Goal: Task Accomplishment & Management: Complete application form

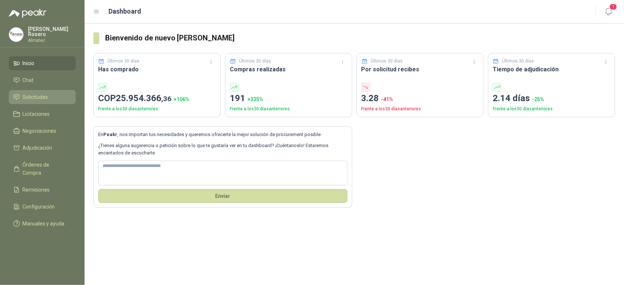
click at [50, 95] on li "Solicitudes" at bounding box center [42, 97] width 58 height 8
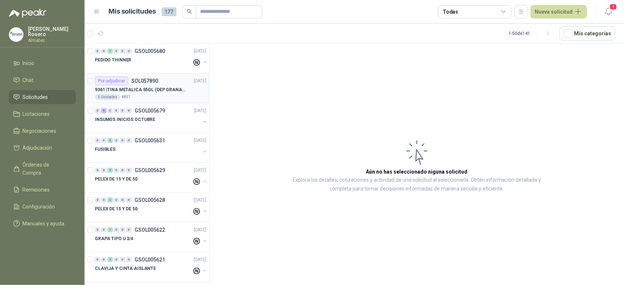
click at [173, 87] on p "9361 | TINA METALICA 55GL (DEP GRANALLA) CON TAPA" at bounding box center [141, 89] width 92 height 7
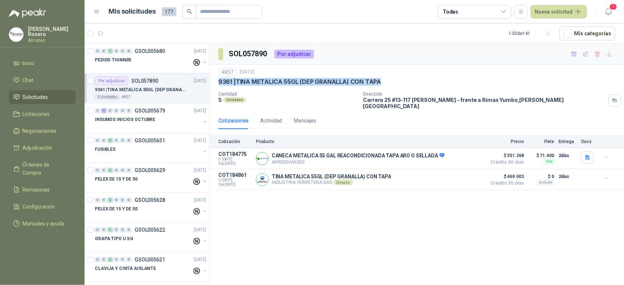
drag, startPoint x: 386, startPoint y: 80, endPoint x: 216, endPoint y: 85, distance: 170.8
click at [216, 85] on div "4857 29 sept, 2025 9361 | TINA METALICA 55GL (DEP GRANALLA) CON TAPA Cantidad 5…" at bounding box center [417, 88] width 415 height 47
copy p "9361 | TINA METALICA 55GL (DEP GRANALLA) CON TAPA"
click at [596, 55] on icon "button" at bounding box center [598, 54] width 4 height 5
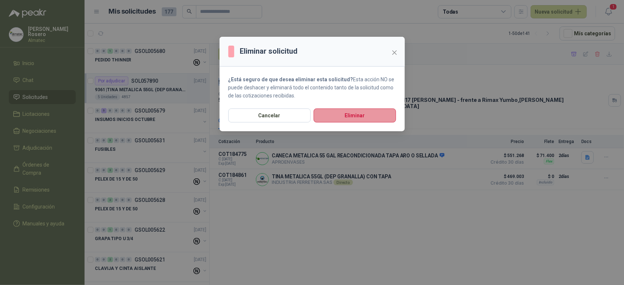
click at [380, 116] on button "Eliminar" at bounding box center [355, 116] width 82 height 14
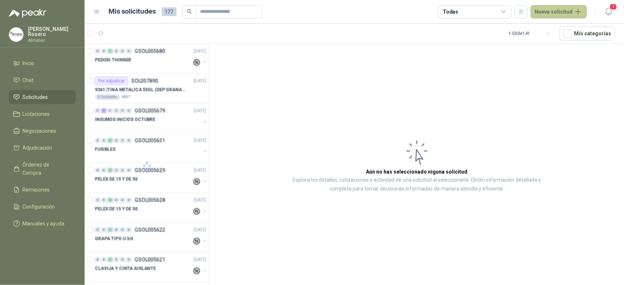
click at [564, 10] on button "Nueva solicitud" at bounding box center [559, 11] width 56 height 13
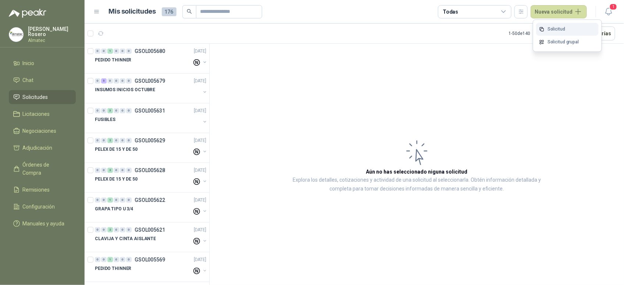
click at [553, 30] on link "Solicitud" at bounding box center [567, 29] width 63 height 13
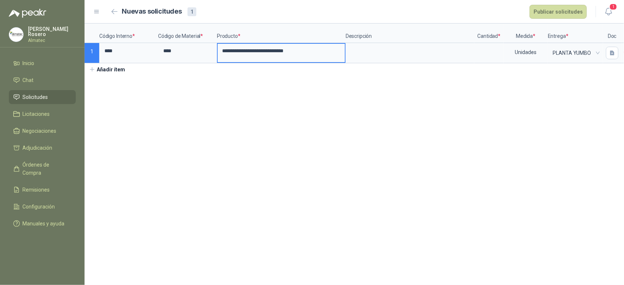
click at [333, 56] on input "**********" at bounding box center [281, 51] width 127 height 14
type input "**********"
click at [482, 50] on input at bounding box center [489, 51] width 28 height 14
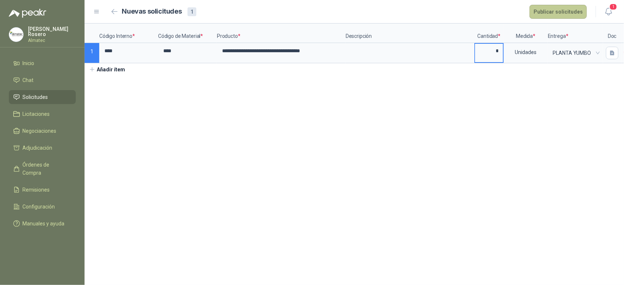
type input "*"
click at [554, 10] on button "Publicar solicitudes" at bounding box center [558, 12] width 57 height 14
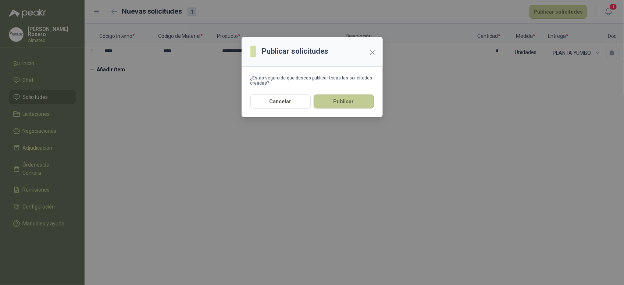
click at [355, 101] on button "Publicar" at bounding box center [344, 102] width 60 height 14
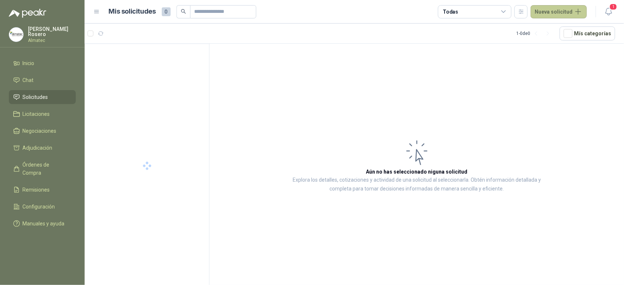
click at [569, 10] on button "Nueva solicitud" at bounding box center [559, 11] width 56 height 13
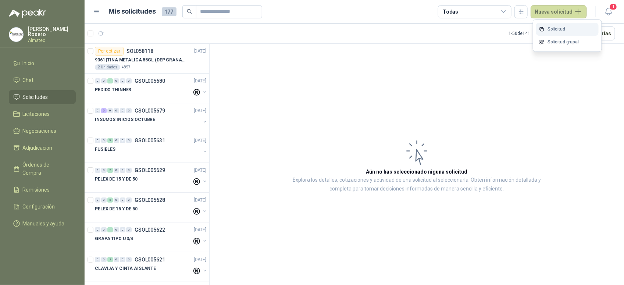
click at [567, 26] on link "Solicitud" at bounding box center [567, 29] width 63 height 13
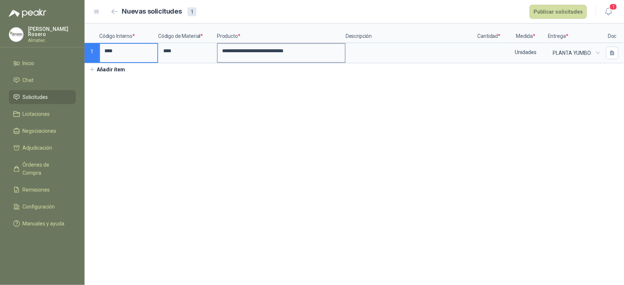
click at [320, 56] on input "**********" at bounding box center [281, 51] width 127 height 14
type input "**********"
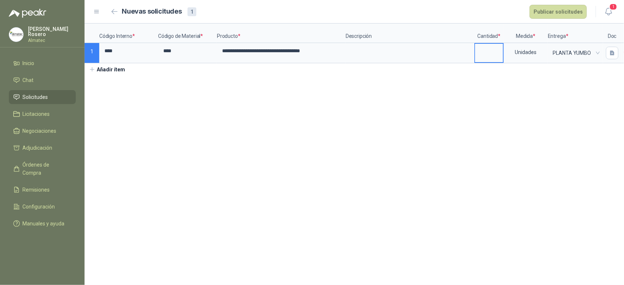
click at [483, 52] on input at bounding box center [489, 51] width 28 height 14
click at [557, 50] on span "PLANTA YUMBO" at bounding box center [576, 52] width 46 height 11
type input "*"
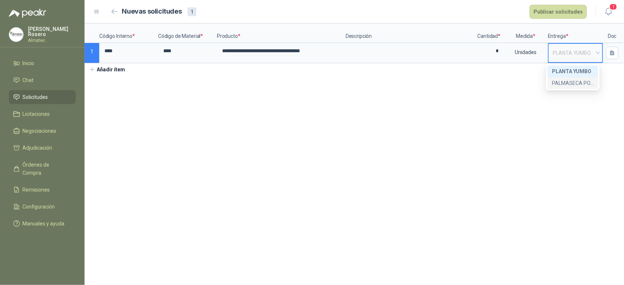
click at [564, 83] on div "PALMASECA PORTERIA 1" at bounding box center [573, 83] width 42 height 8
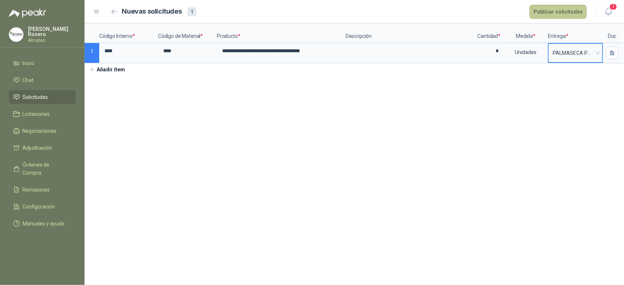
click at [573, 13] on button "Publicar solicitudes" at bounding box center [558, 12] width 57 height 14
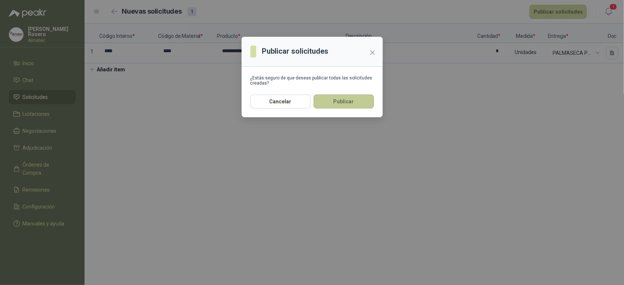
click at [337, 100] on button "Publicar" at bounding box center [344, 102] width 60 height 14
